Goal: Information Seeking & Learning: Understand process/instructions

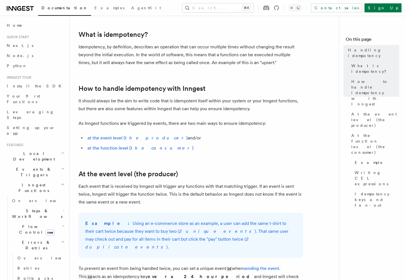
scroll to position [57, 0]
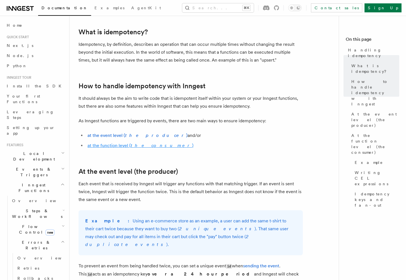
click at [118, 145] on link "at the function level ( the consumer )" at bounding box center [141, 145] width 106 height 5
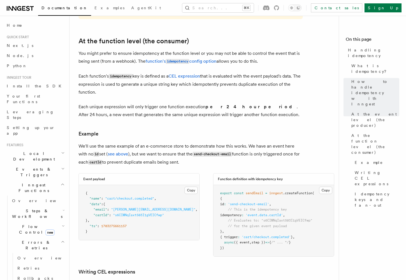
scroll to position [647, 0]
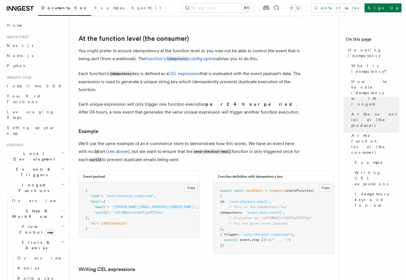
click at [122, 101] on p "Each unique expression will only trigger one function execution per 24 hour per…" at bounding box center [191, 108] width 225 height 16
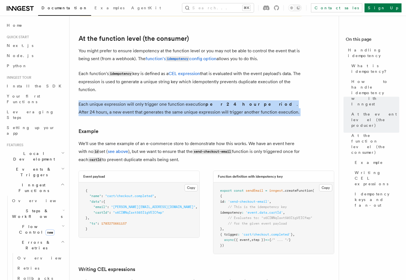
click at [122, 101] on p "Each unique expression will only trigger one function execution per 24 hour per…" at bounding box center [191, 108] width 225 height 16
click at [122, 107] on p "Each unique expression will only trigger one function execution per 24 hour per…" at bounding box center [191, 108] width 225 height 16
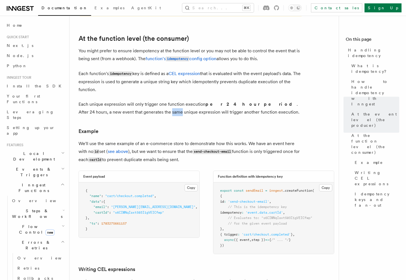
click at [122, 107] on p "Each unique expression will only trigger one function execution per 24 hour per…" at bounding box center [191, 108] width 225 height 16
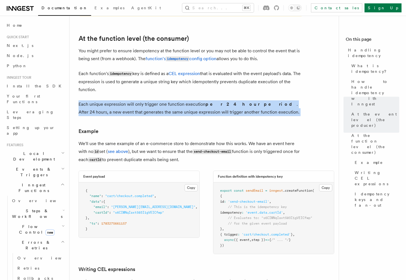
click at [122, 107] on p "Each unique expression will only trigger one function execution per 24 hour per…" at bounding box center [191, 108] width 225 height 16
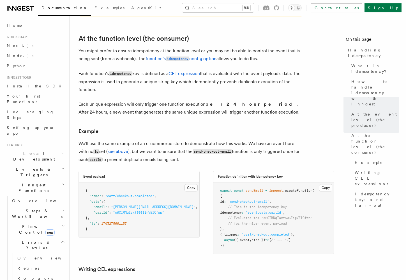
click at [283, 210] on span "'event.data.cartId'" at bounding box center [264, 212] width 37 height 4
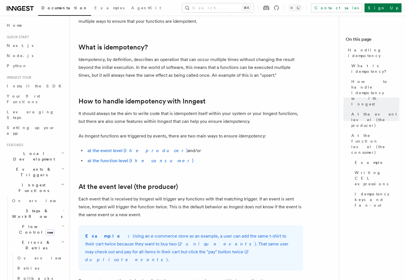
scroll to position [0, 0]
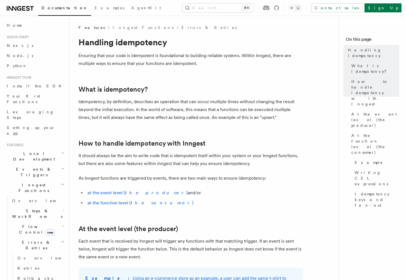
click at [121, 104] on p "Idempotency, by definition, describes an operation that can occur multiple time…" at bounding box center [191, 110] width 225 height 24
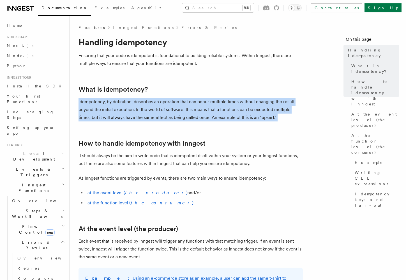
click at [121, 104] on p "Idempotency, by definition, describes an operation that can occur multiple time…" at bounding box center [191, 110] width 225 height 24
click at [133, 111] on p "Idempotency, by definition, describes an operation that can occur multiple time…" at bounding box center [191, 110] width 225 height 24
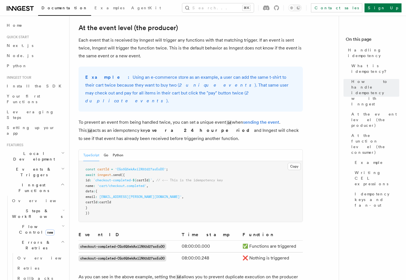
scroll to position [202, 0]
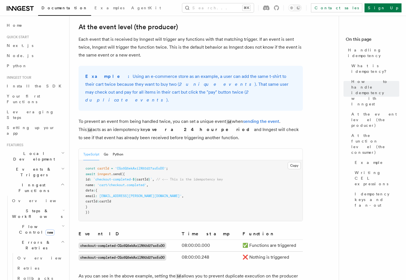
click at [142, 53] on p "Each event that is received by Inngest will trigger any functions with that mat…" at bounding box center [191, 47] width 225 height 24
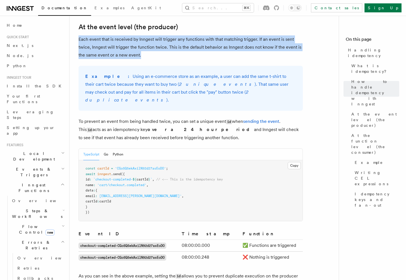
click at [142, 53] on p "Each event that is received by Inngest will trigger any functions with that mat…" at bounding box center [191, 47] width 225 height 24
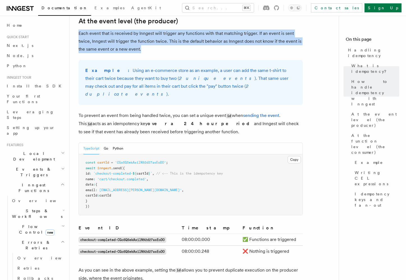
scroll to position [215, 0]
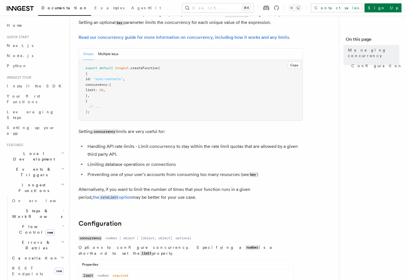
scroll to position [44, 0]
